Goal: Book appointment/travel/reservation

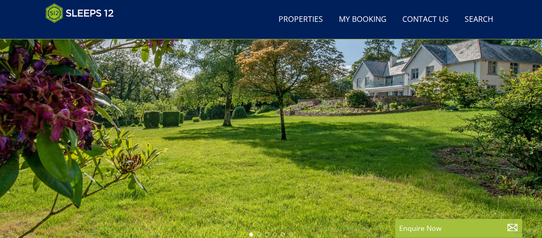
scroll to position [97, 0]
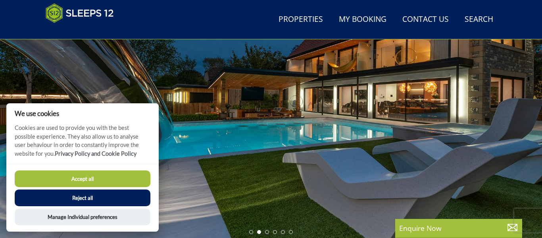
click at [94, 196] on button "Reject all" at bounding box center [83, 197] width 136 height 17
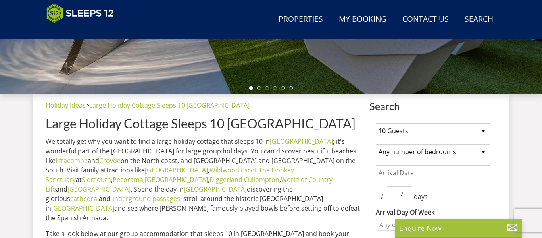
scroll to position [256, 0]
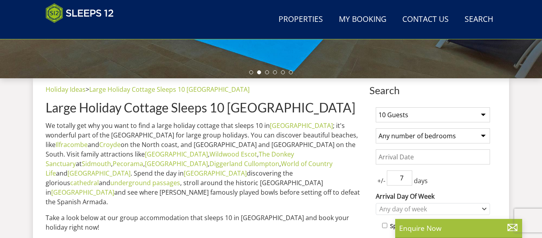
click at [484, 114] on select "1 Guest 2 Guests 3 Guests 4 Guests 5 Guests 6 Guests 7 Guests 8 Guests 9 Guests…" at bounding box center [433, 114] width 114 height 15
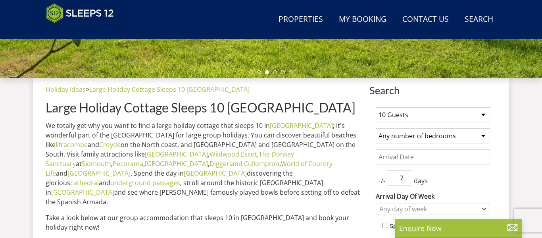
select select "9"
click at [376, 107] on select "1 Guest 2 Guests 3 Guests 4 Guests 5 Guests 6 Guests 7 Guests 8 Guests 9 Guests…" at bounding box center [433, 114] width 114 height 15
click at [484, 135] on select "Any number of bedrooms 3 Bedrooms 4 Bedrooms 5 Bedrooms 6 Bedrooms 7 Bedrooms 8…" at bounding box center [433, 135] width 114 height 15
select select "6"
click at [376, 128] on select "Any number of bedrooms 3 Bedrooms 4 Bedrooms 5 Bedrooms 6 Bedrooms 7 Bedrooms 8…" at bounding box center [433, 135] width 114 height 15
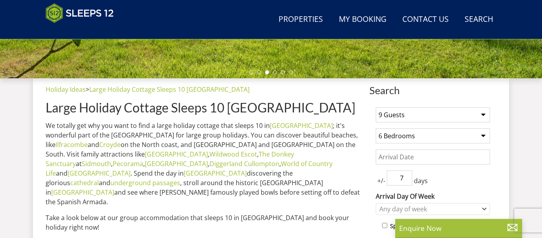
click at [384, 155] on input "Date" at bounding box center [433, 156] width 114 height 15
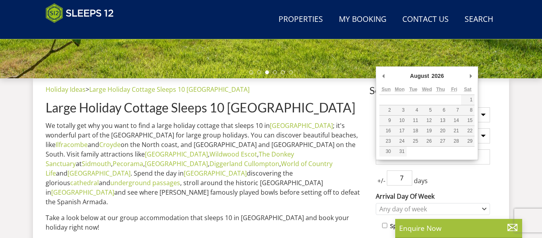
click at [473, 173] on div "+/- 7 days" at bounding box center [433, 177] width 114 height 15
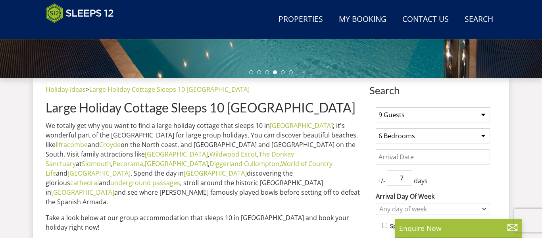
click at [401, 154] on input "Date" at bounding box center [433, 156] width 114 height 15
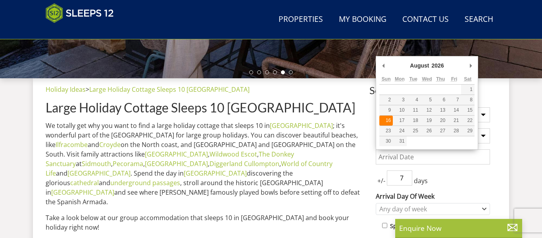
type input "16/08/2026"
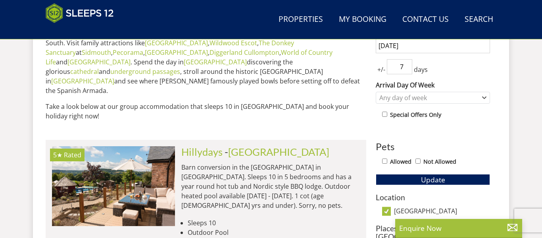
scroll to position [383, 0]
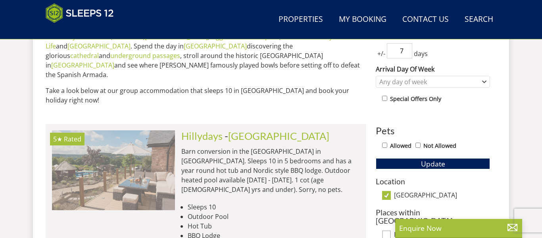
click at [134, 130] on img at bounding box center [113, 169] width 123 height 79
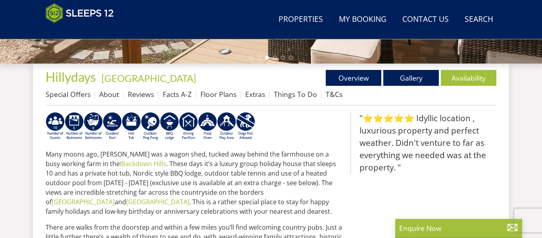
scroll to position [270, 0]
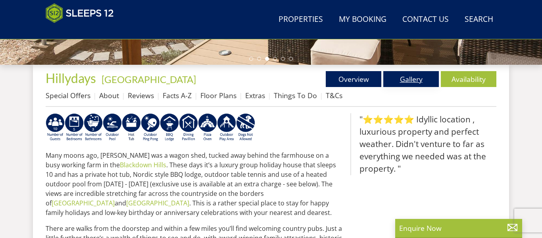
click at [397, 81] on link "Gallery" at bounding box center [411, 79] width 56 height 16
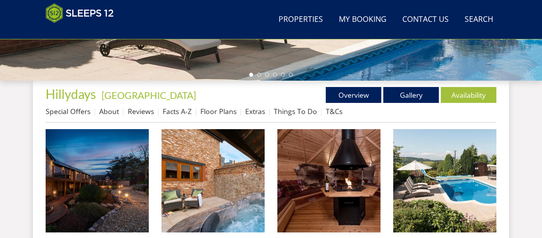
scroll to position [270, 0]
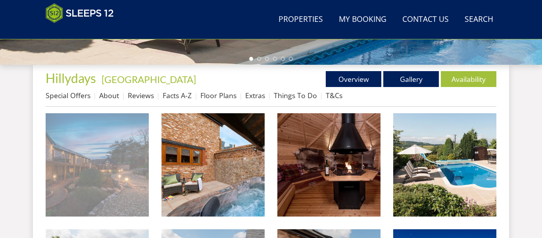
click at [93, 189] on img at bounding box center [97, 164] width 103 height 103
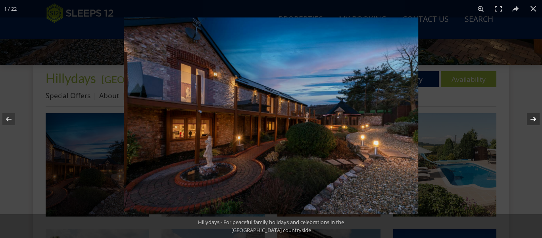
click at [533, 121] on button at bounding box center [528, 119] width 28 height 40
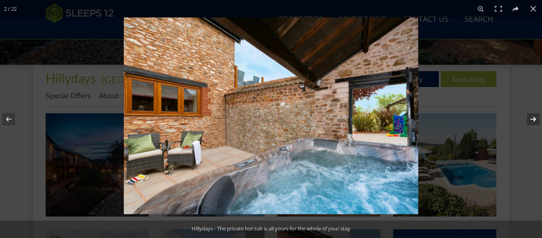
click at [533, 121] on button at bounding box center [528, 119] width 28 height 40
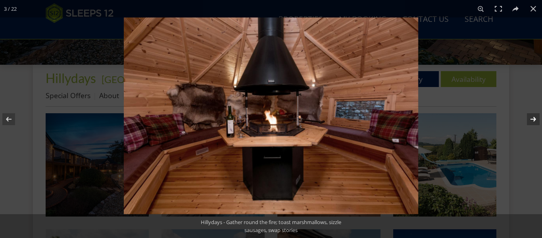
click at [533, 121] on button at bounding box center [528, 119] width 28 height 40
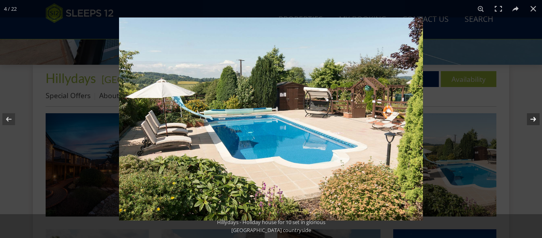
click at [533, 121] on button at bounding box center [528, 119] width 28 height 40
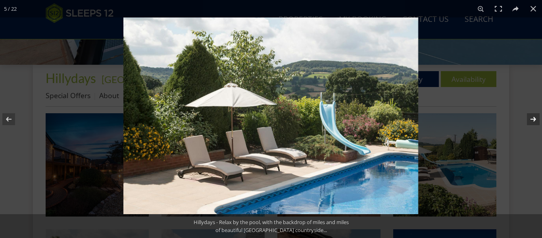
click at [533, 122] on button at bounding box center [528, 119] width 28 height 40
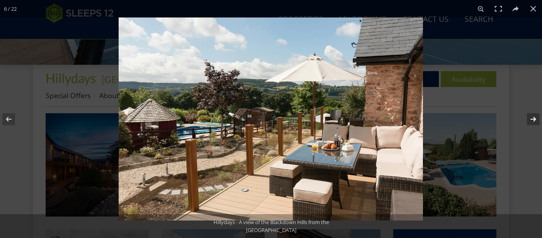
click at [533, 122] on button at bounding box center [528, 119] width 28 height 40
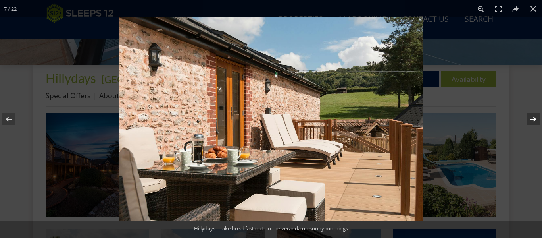
click at [533, 122] on button at bounding box center [528, 119] width 28 height 40
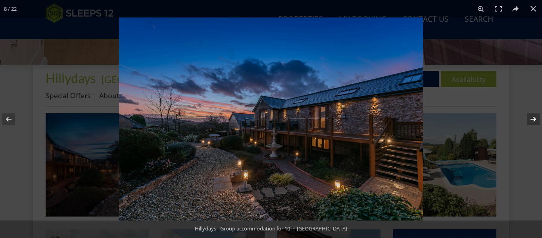
click at [533, 122] on button at bounding box center [528, 119] width 28 height 40
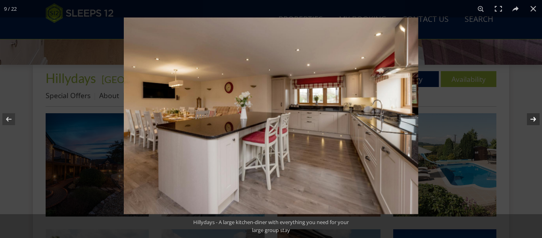
click at [533, 122] on button at bounding box center [528, 119] width 28 height 40
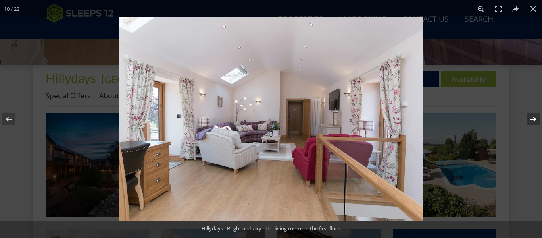
click at [533, 122] on button at bounding box center [528, 119] width 28 height 40
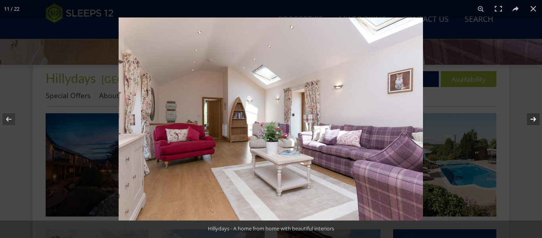
click at [533, 122] on button at bounding box center [528, 119] width 28 height 40
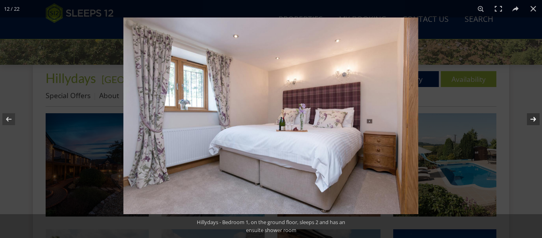
click at [533, 122] on button at bounding box center [528, 119] width 28 height 40
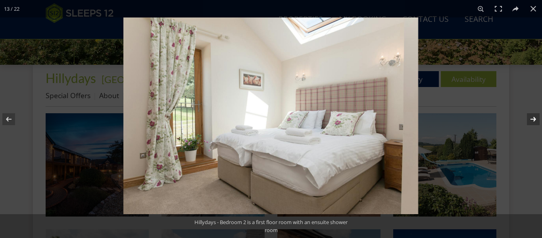
click at [533, 122] on button at bounding box center [528, 119] width 28 height 40
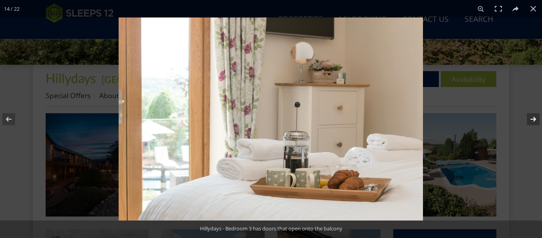
click at [533, 122] on button at bounding box center [528, 119] width 28 height 40
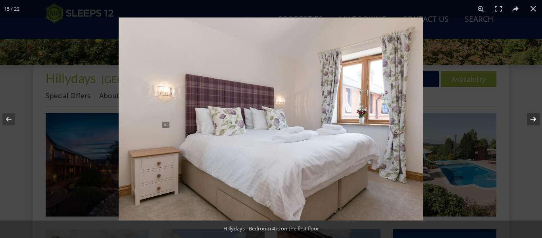
click at [533, 122] on button at bounding box center [528, 119] width 28 height 40
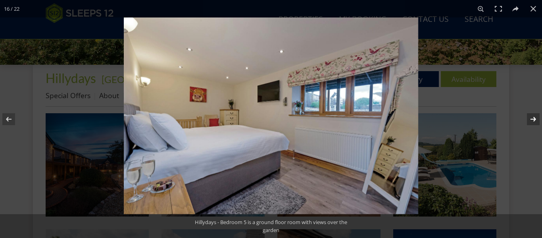
click at [533, 122] on button at bounding box center [528, 119] width 28 height 40
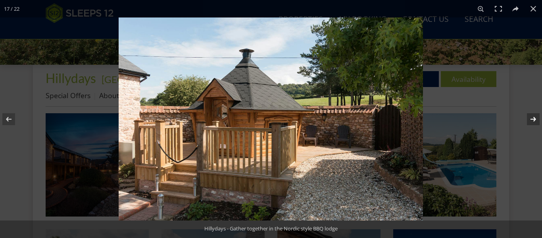
click at [535, 124] on button at bounding box center [528, 119] width 28 height 40
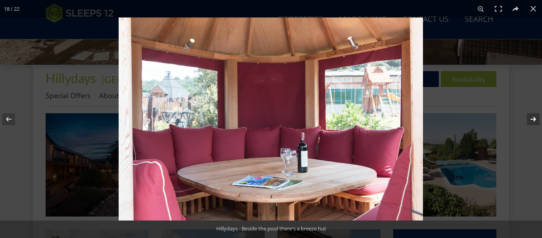
click at [535, 124] on button at bounding box center [528, 119] width 28 height 40
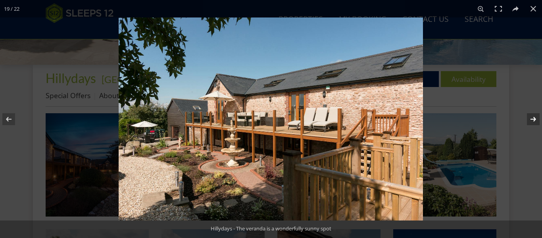
click at [537, 124] on button at bounding box center [528, 119] width 28 height 40
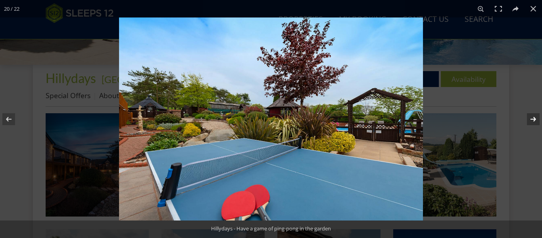
click at [537, 124] on button at bounding box center [528, 119] width 28 height 40
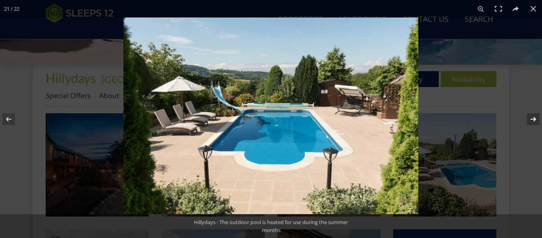
click at [537, 124] on button at bounding box center [528, 119] width 28 height 40
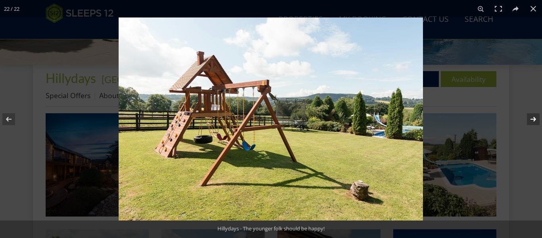
click at [537, 124] on button at bounding box center [528, 119] width 28 height 40
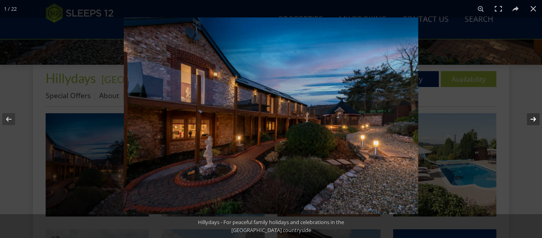
click at [537, 124] on button at bounding box center [528, 119] width 28 height 40
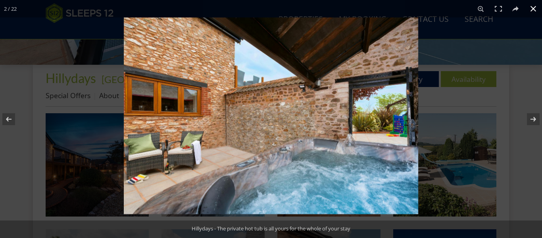
click at [532, 8] on button at bounding box center [532, 8] width 17 height 17
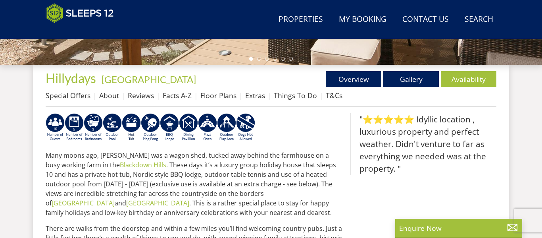
select select "9"
select select "6"
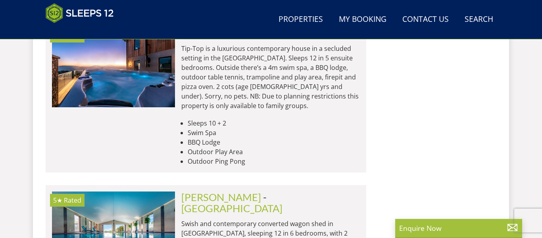
scroll to position [923, 0]
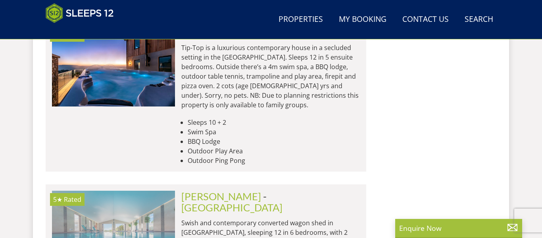
click at [115, 190] on img at bounding box center [113, 229] width 123 height 79
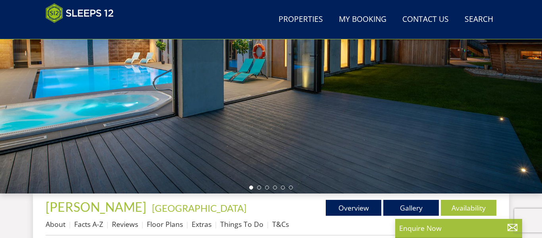
scroll to position [143, 0]
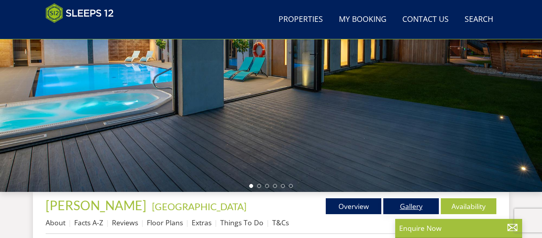
click at [410, 207] on link "Gallery" at bounding box center [411, 206] width 56 height 16
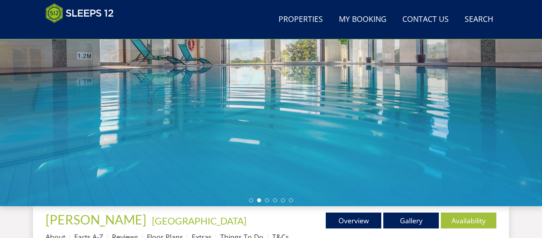
scroll to position [127, 0]
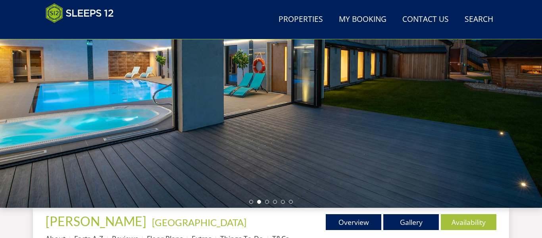
click at [267, 204] on div at bounding box center [271, 69] width 542 height 278
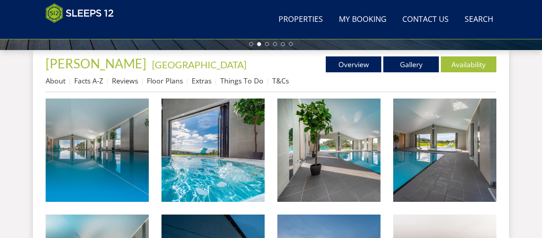
scroll to position [286, 0]
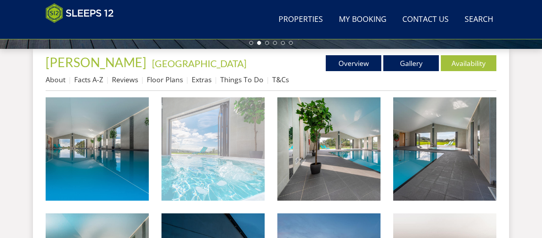
click at [222, 186] on img at bounding box center [212, 148] width 103 height 103
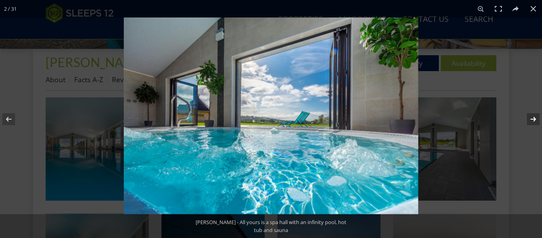
click at [533, 118] on button at bounding box center [528, 119] width 28 height 40
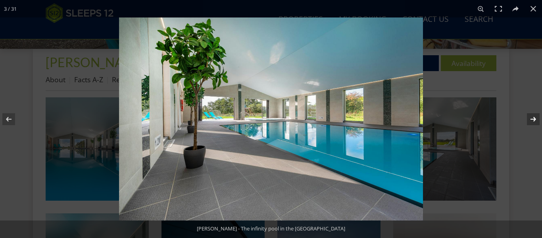
click at [533, 118] on button at bounding box center [528, 119] width 28 height 40
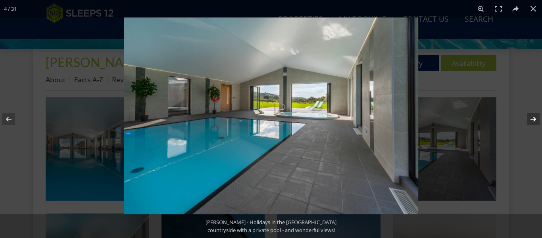
click at [533, 118] on button at bounding box center [528, 119] width 28 height 40
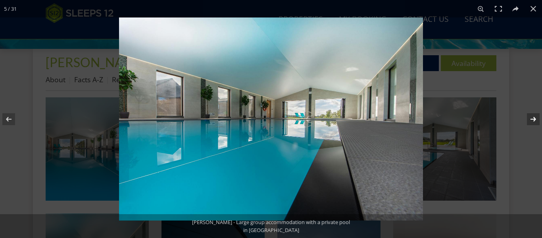
click at [533, 118] on button at bounding box center [528, 119] width 28 height 40
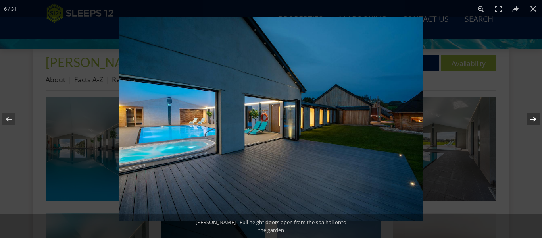
click at [533, 118] on button at bounding box center [528, 119] width 28 height 40
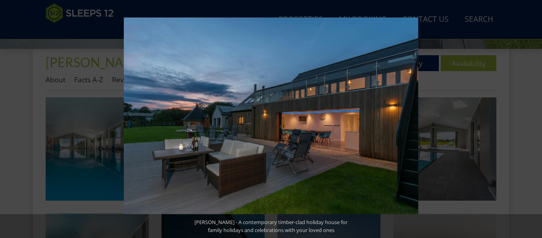
click at [533, 118] on button at bounding box center [528, 119] width 28 height 40
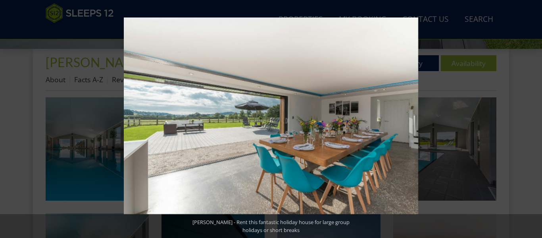
click at [533, 118] on button at bounding box center [528, 119] width 28 height 40
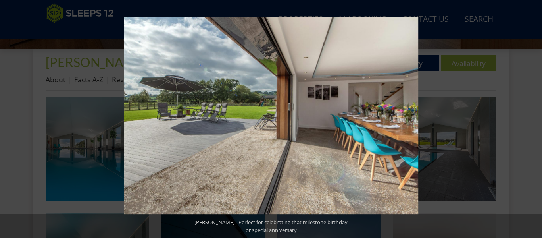
click at [533, 118] on button at bounding box center [528, 119] width 28 height 40
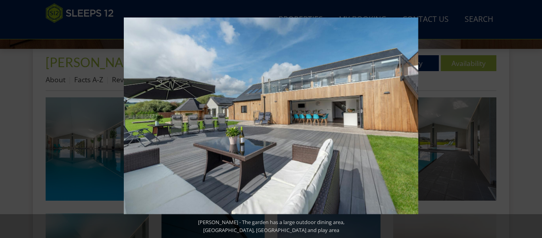
click at [533, 118] on button at bounding box center [528, 119] width 28 height 40
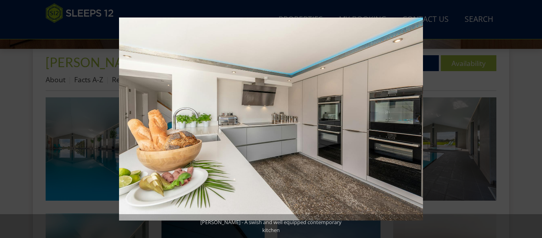
click at [533, 118] on button at bounding box center [528, 119] width 28 height 40
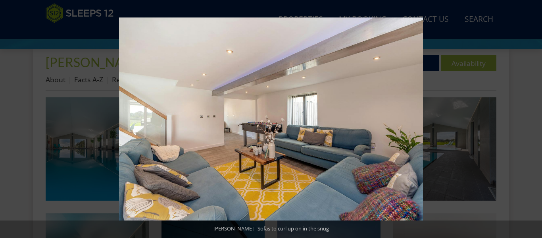
click at [533, 118] on button at bounding box center [528, 119] width 28 height 40
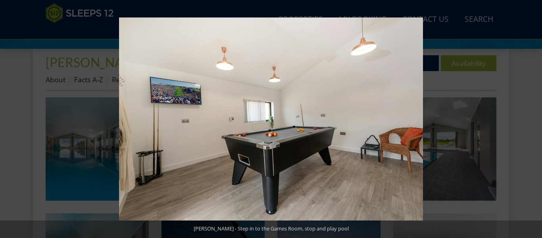
click at [533, 118] on button at bounding box center [528, 119] width 28 height 40
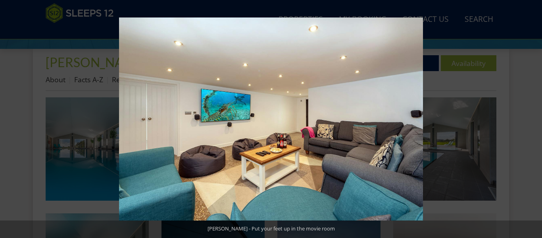
click at [533, 118] on button at bounding box center [528, 119] width 28 height 40
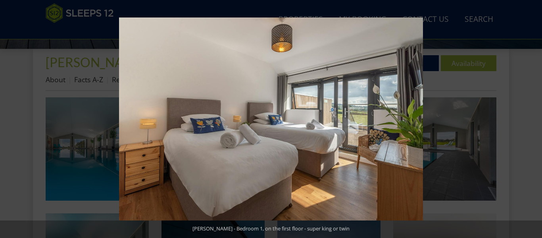
click at [533, 118] on button at bounding box center [528, 119] width 28 height 40
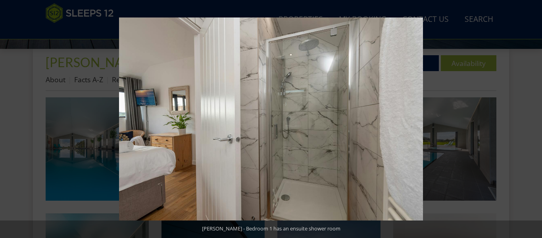
click at [533, 118] on button at bounding box center [528, 119] width 28 height 40
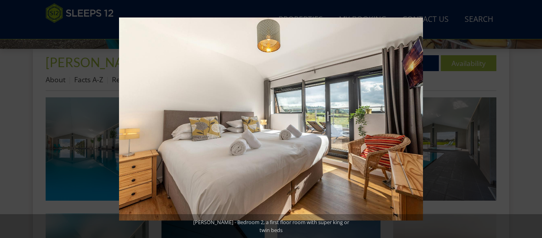
click at [533, 118] on button at bounding box center [528, 119] width 28 height 40
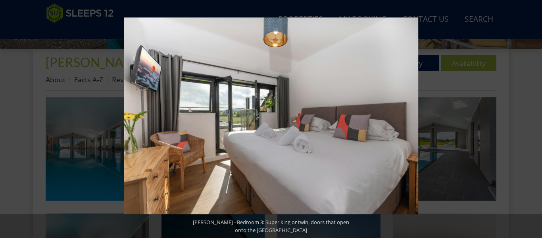
click at [533, 118] on button at bounding box center [528, 119] width 28 height 40
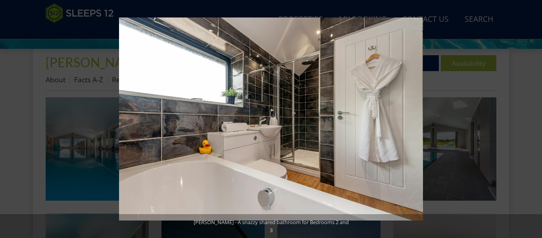
click at [533, 118] on button at bounding box center [528, 119] width 28 height 40
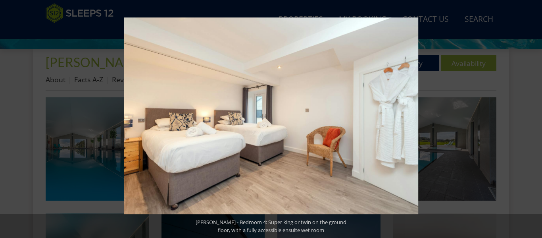
click at [533, 118] on button at bounding box center [528, 119] width 28 height 40
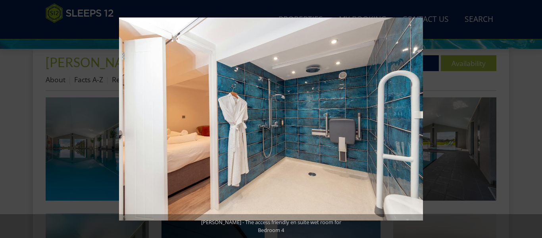
click at [533, 118] on button at bounding box center [528, 119] width 28 height 40
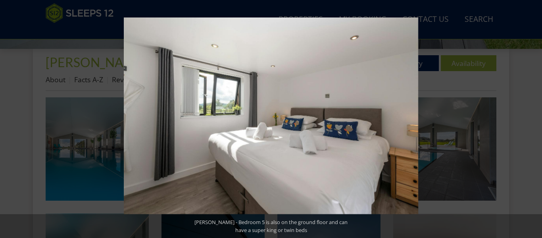
click at [533, 118] on button at bounding box center [528, 119] width 28 height 40
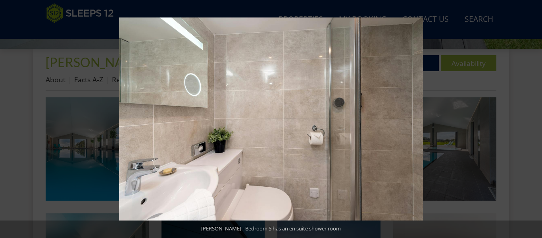
click at [533, 118] on button at bounding box center [528, 119] width 28 height 40
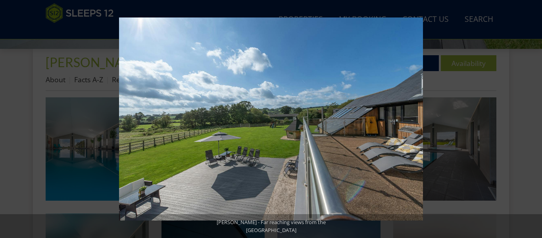
click at [533, 118] on button at bounding box center [528, 119] width 28 height 40
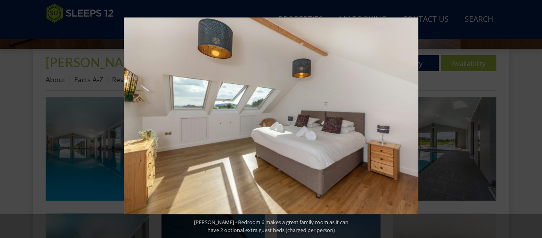
click at [533, 118] on button at bounding box center [528, 119] width 28 height 40
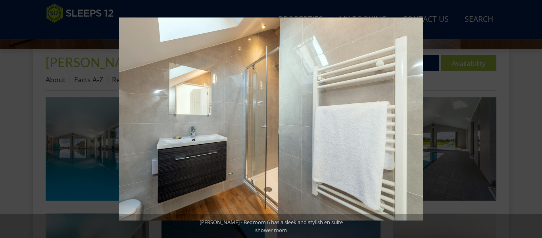
click at [533, 118] on button at bounding box center [528, 119] width 28 height 40
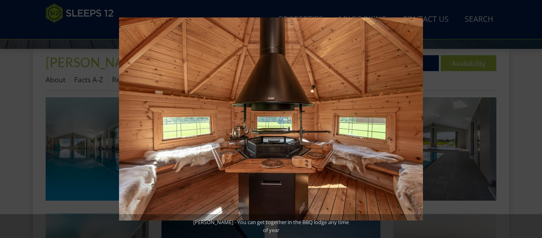
click at [533, 118] on button at bounding box center [528, 119] width 28 height 40
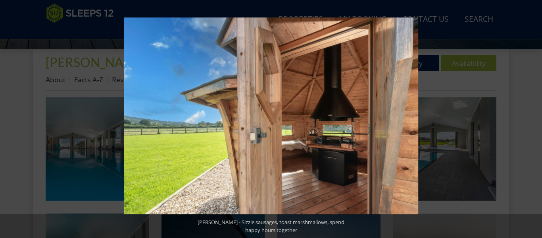
click at [533, 118] on button at bounding box center [528, 119] width 28 height 40
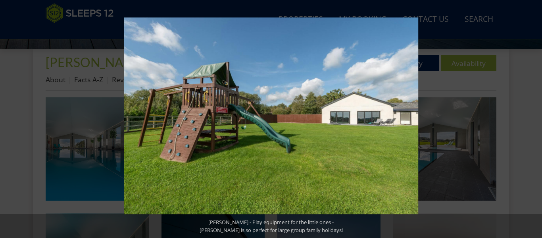
click at [533, 118] on button at bounding box center [528, 119] width 28 height 40
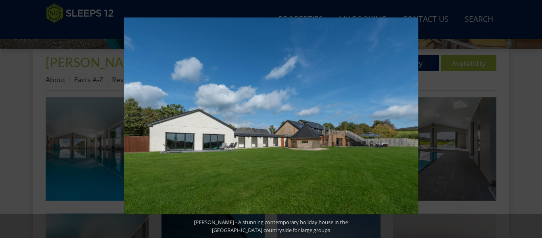
click at [533, 118] on button at bounding box center [528, 119] width 28 height 40
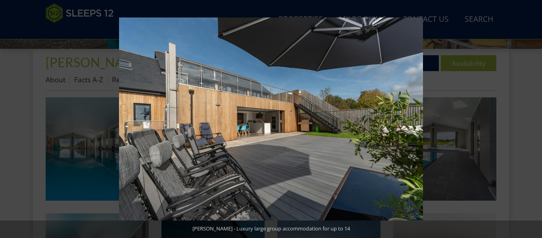
click at [533, 118] on button at bounding box center [528, 119] width 28 height 40
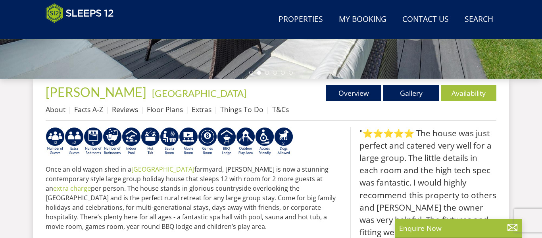
scroll to position [254, 0]
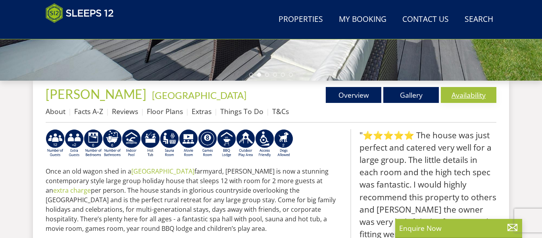
click at [473, 94] on link "Availability" at bounding box center [469, 95] width 56 height 16
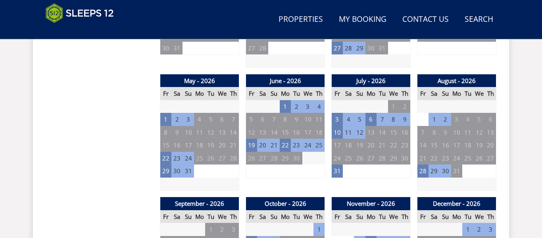
scroll to position [555, 0]
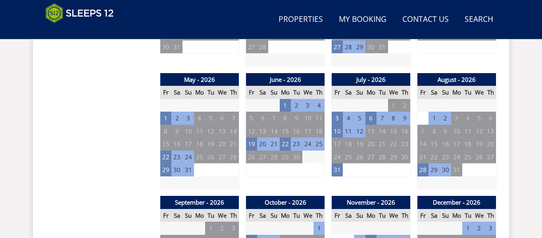
scroll to position [254, 0]
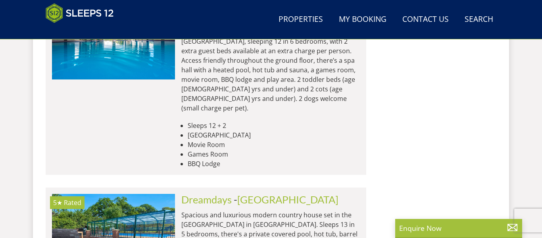
scroll to position [1127, 0]
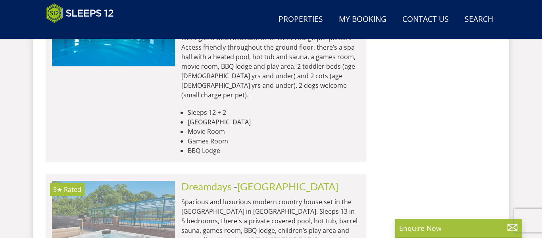
click at [142, 180] on img at bounding box center [113, 219] width 123 height 79
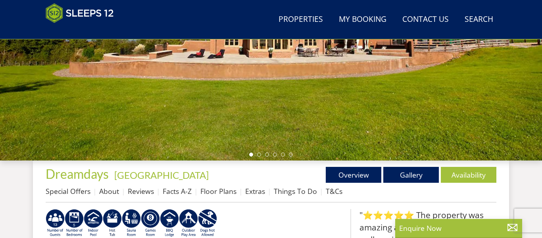
scroll to position [175, 0]
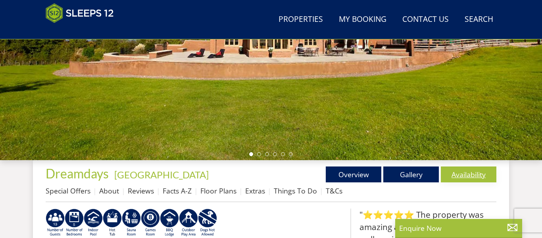
click at [455, 174] on link "Availability" at bounding box center [469, 174] width 56 height 16
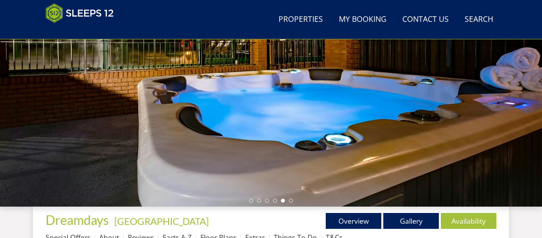
scroll to position [127, 0]
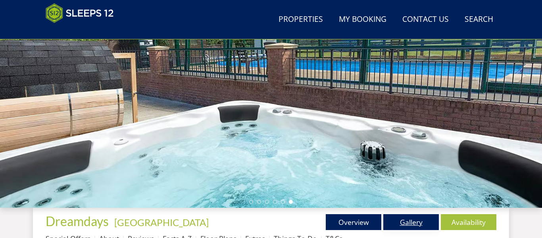
click at [407, 226] on link "Gallery" at bounding box center [411, 222] width 56 height 16
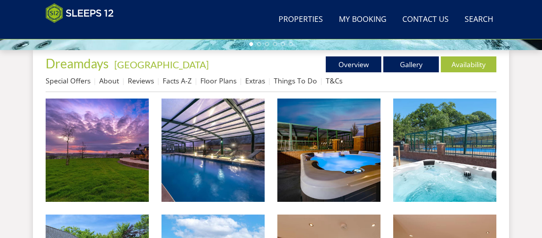
scroll to position [286, 0]
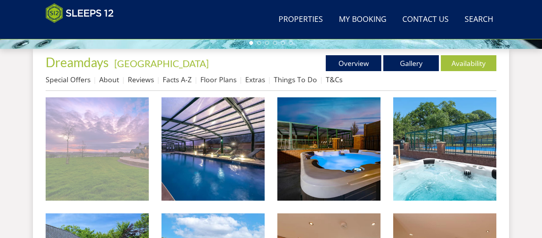
click at [101, 176] on img at bounding box center [97, 148] width 103 height 103
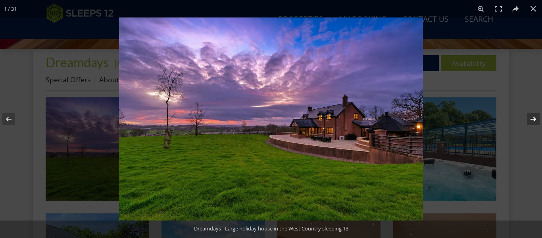
click at [533, 121] on button at bounding box center [528, 119] width 28 height 40
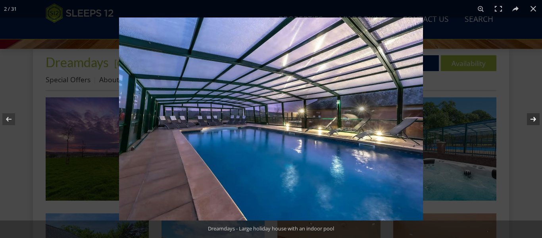
click at [533, 121] on button at bounding box center [528, 119] width 28 height 40
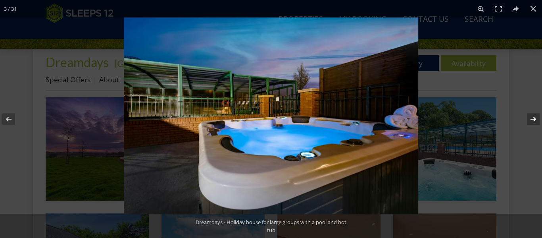
click at [533, 121] on button at bounding box center [528, 119] width 28 height 40
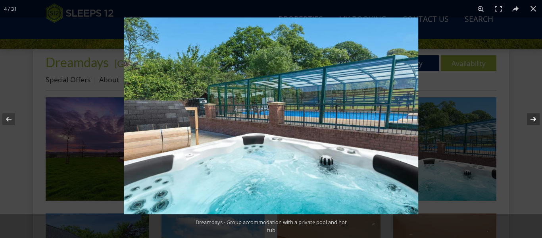
click at [533, 121] on button at bounding box center [528, 119] width 28 height 40
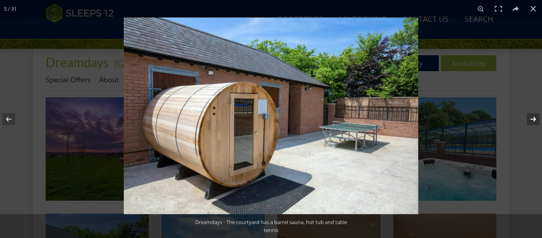
click at [533, 121] on button at bounding box center [528, 119] width 28 height 40
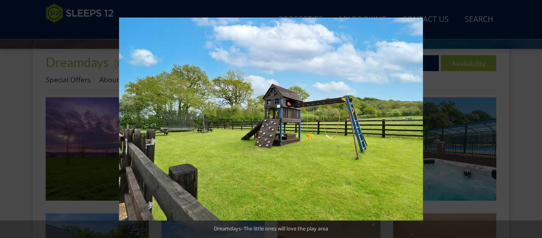
click at [533, 121] on button at bounding box center [528, 119] width 28 height 40
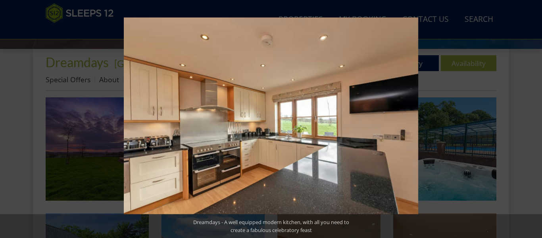
click at [533, 121] on button at bounding box center [528, 119] width 28 height 40
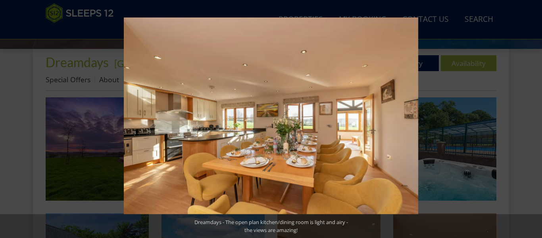
click at [533, 121] on button at bounding box center [528, 119] width 28 height 40
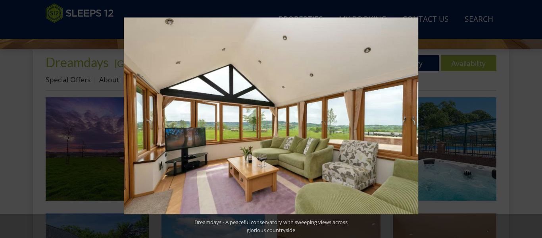
click at [533, 121] on button at bounding box center [528, 119] width 28 height 40
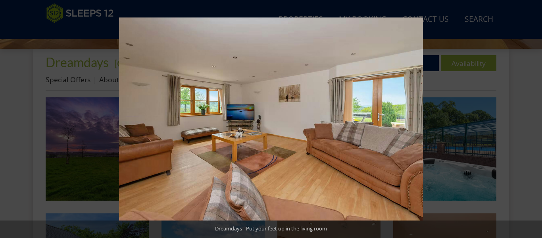
click at [533, 121] on button at bounding box center [528, 119] width 28 height 40
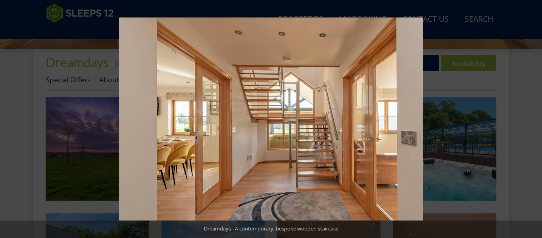
click at [533, 121] on button at bounding box center [528, 119] width 28 height 40
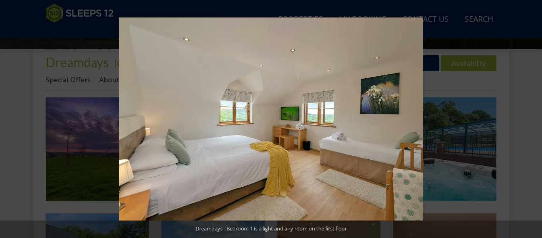
click at [533, 121] on button at bounding box center [528, 119] width 28 height 40
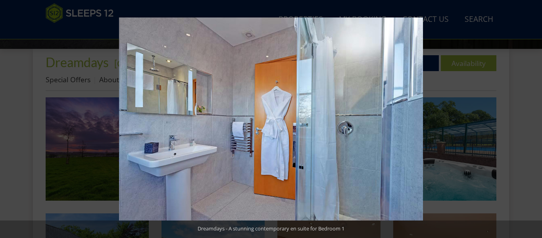
click at [533, 121] on button at bounding box center [528, 119] width 28 height 40
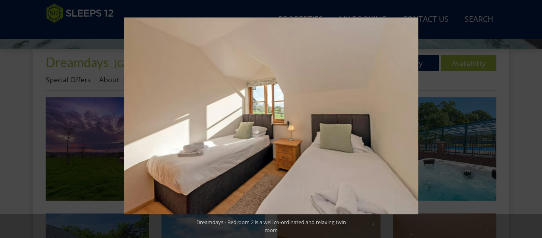
click at [533, 121] on button at bounding box center [528, 119] width 28 height 40
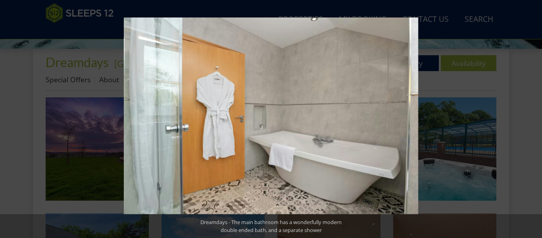
click at [533, 121] on button at bounding box center [528, 119] width 28 height 40
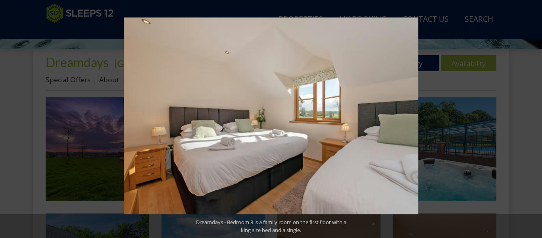
click at [533, 121] on button at bounding box center [528, 119] width 28 height 40
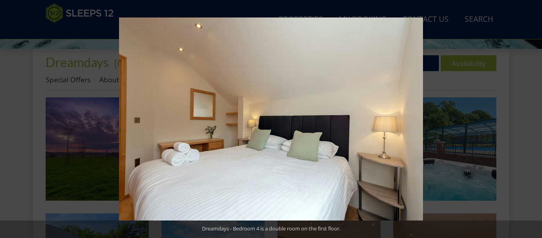
click at [533, 121] on button at bounding box center [528, 119] width 28 height 40
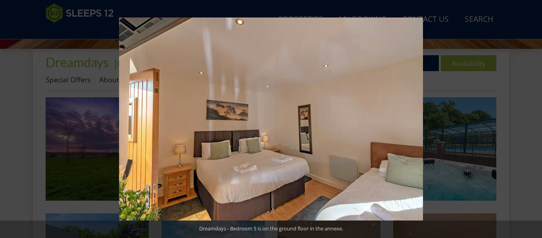
click at [533, 121] on button at bounding box center [528, 119] width 28 height 40
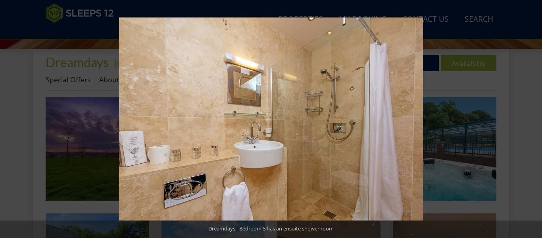
click at [533, 121] on button at bounding box center [528, 119] width 28 height 40
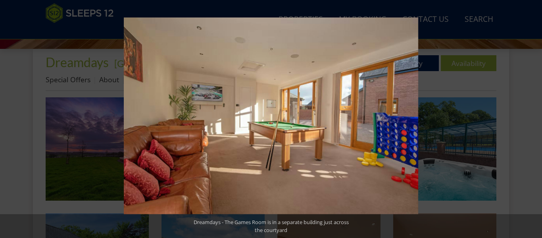
click at [533, 121] on button at bounding box center [528, 119] width 28 height 40
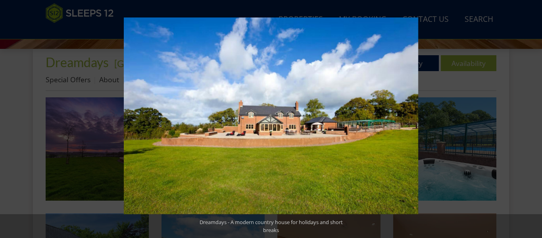
click at [533, 121] on button at bounding box center [528, 119] width 28 height 40
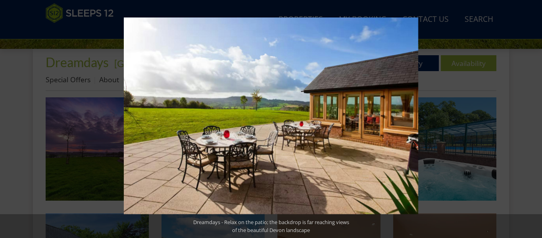
click at [533, 121] on button at bounding box center [528, 119] width 28 height 40
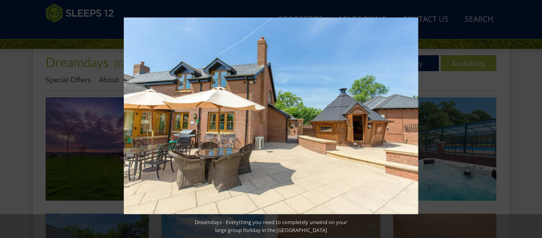
click at [533, 121] on button at bounding box center [528, 119] width 28 height 40
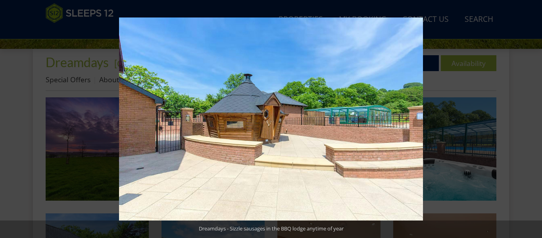
click at [533, 121] on button at bounding box center [528, 119] width 28 height 40
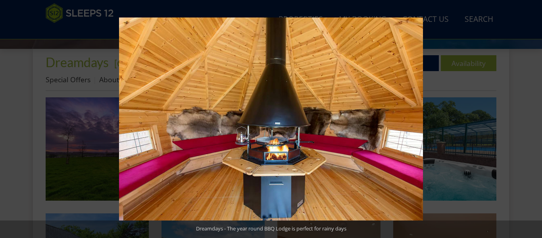
click at [533, 121] on button at bounding box center [528, 119] width 28 height 40
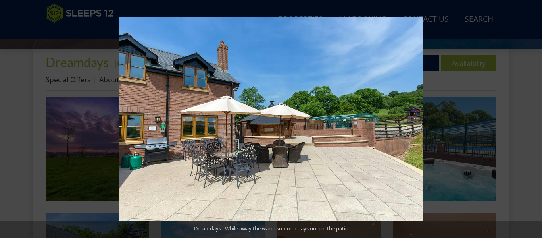
click at [533, 121] on button at bounding box center [528, 119] width 28 height 40
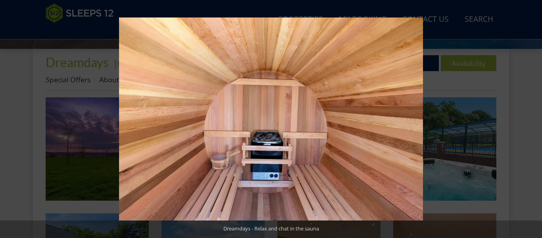
click at [533, 121] on button at bounding box center [528, 119] width 28 height 40
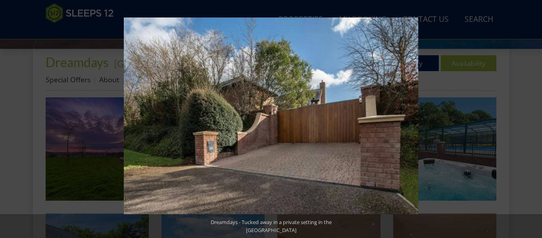
click at [533, 121] on button at bounding box center [528, 119] width 28 height 40
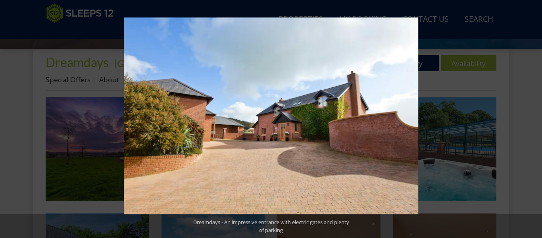
click at [533, 121] on button at bounding box center [528, 119] width 28 height 40
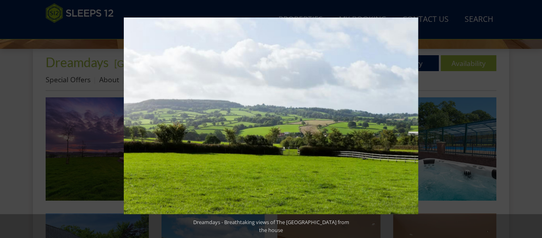
click at [533, 121] on button at bounding box center [528, 119] width 28 height 40
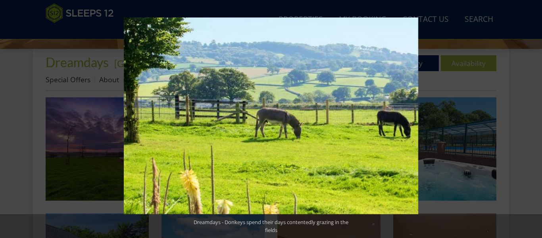
click at [533, 121] on button at bounding box center [528, 119] width 28 height 40
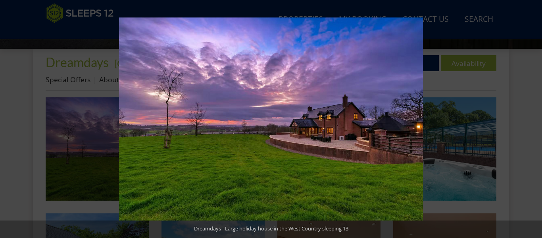
click at [533, 121] on button at bounding box center [528, 119] width 28 height 40
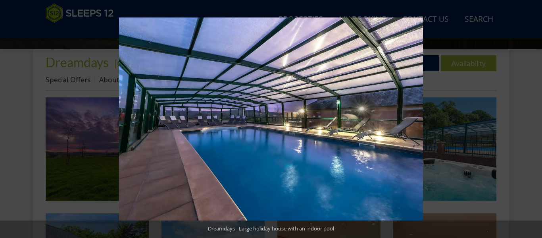
click at [533, 121] on button at bounding box center [528, 119] width 28 height 40
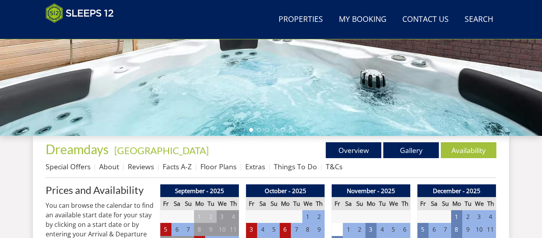
scroll to position [238, 0]
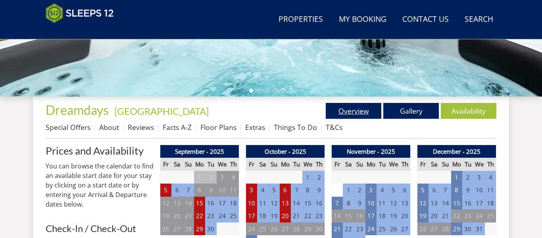
click at [352, 108] on link "Overview" at bounding box center [354, 111] width 56 height 16
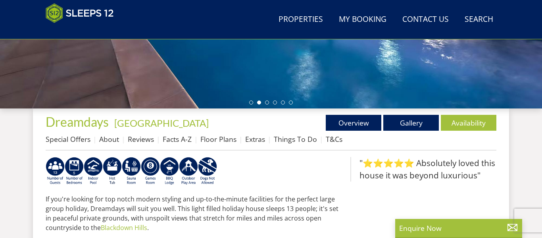
scroll to position [238, 0]
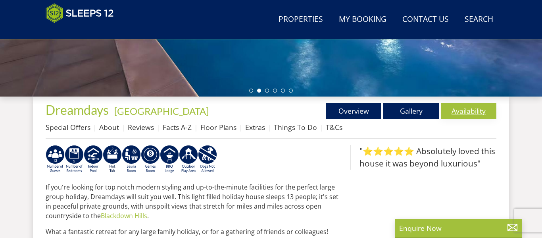
click at [481, 111] on link "Availability" at bounding box center [469, 111] width 56 height 16
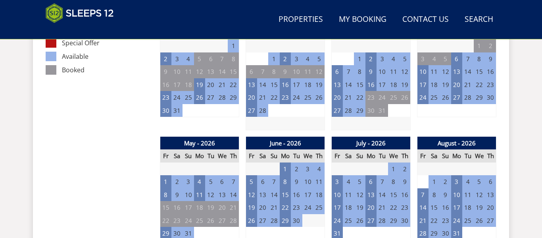
scroll to position [508, 0]
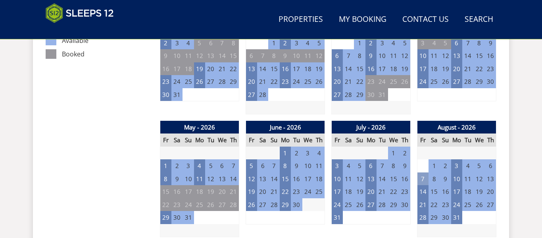
click at [422, 179] on td "7" at bounding box center [422, 178] width 11 height 13
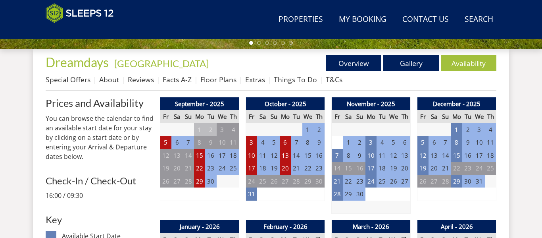
scroll to position [270, 0]
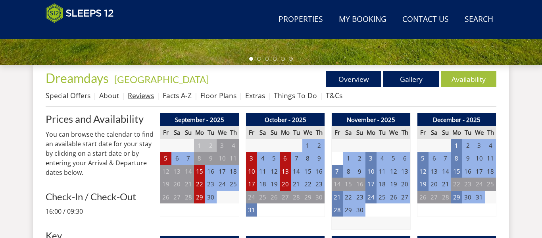
click at [149, 94] on link "Reviews" at bounding box center [141, 95] width 26 height 10
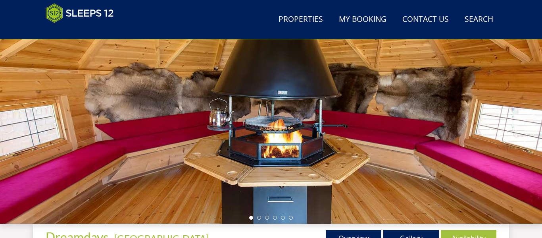
scroll to position [127, 0]
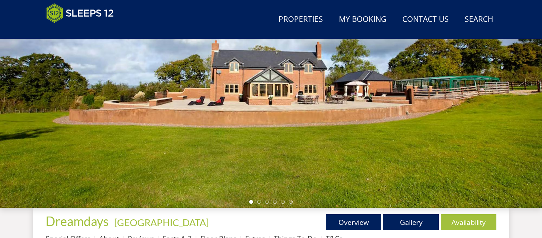
scroll to position [238, 0]
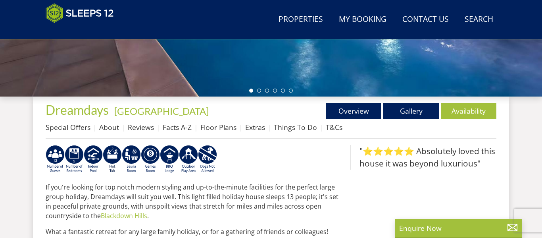
scroll to position [175, 0]
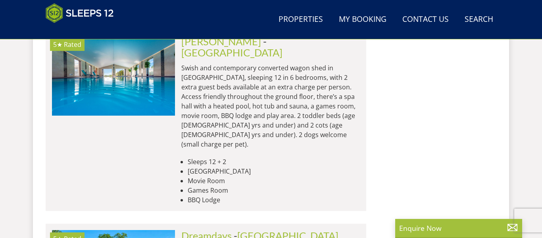
scroll to position [1079, 0]
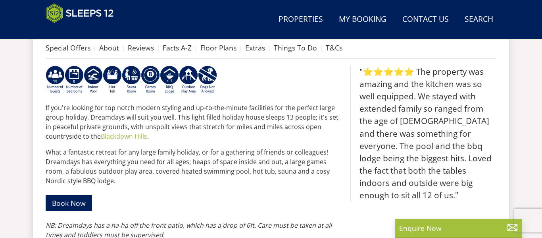
scroll to position [301, 0]
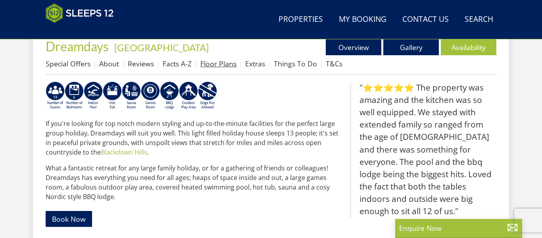
click at [223, 63] on link "Floor Plans" at bounding box center [218, 64] width 36 height 10
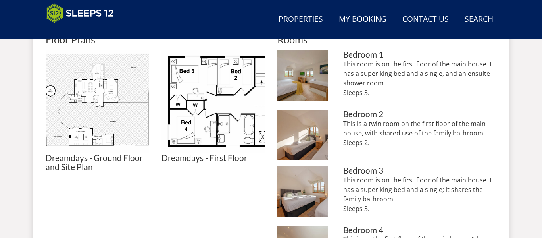
scroll to position [365, 0]
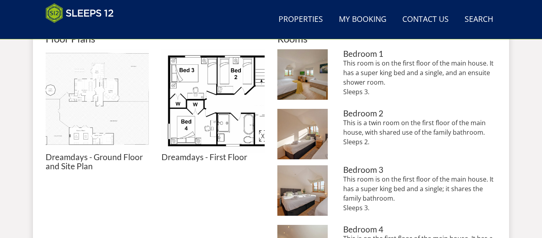
click at [95, 98] on img at bounding box center [97, 100] width 103 height 103
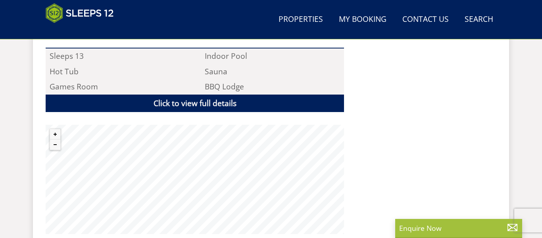
scroll to position [524, 0]
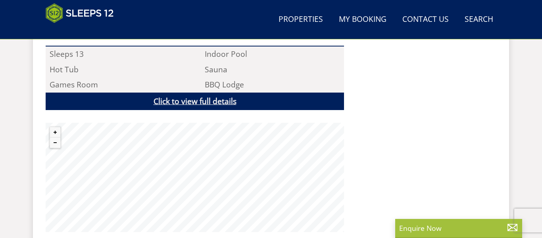
click at [217, 101] on link "Click to view full details" at bounding box center [195, 101] width 298 height 18
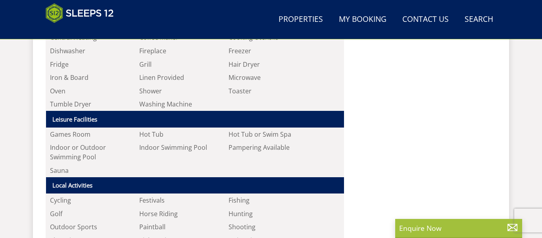
scroll to position [809, 0]
